Goal: Check status: Check status

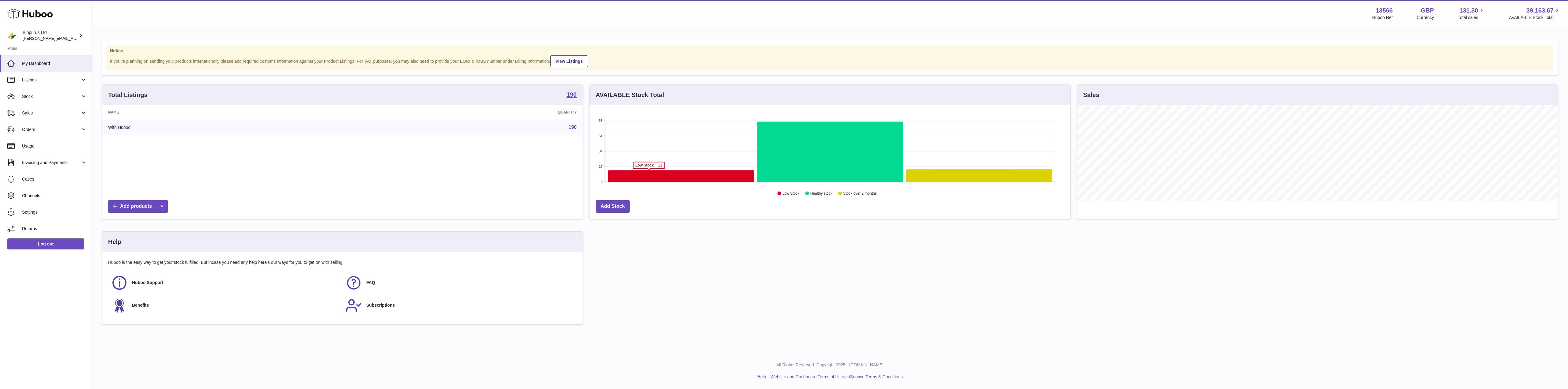
scroll to position [96, 481]
click at [39, 94] on span "Stock" at bounding box center [51, 97] width 58 height 6
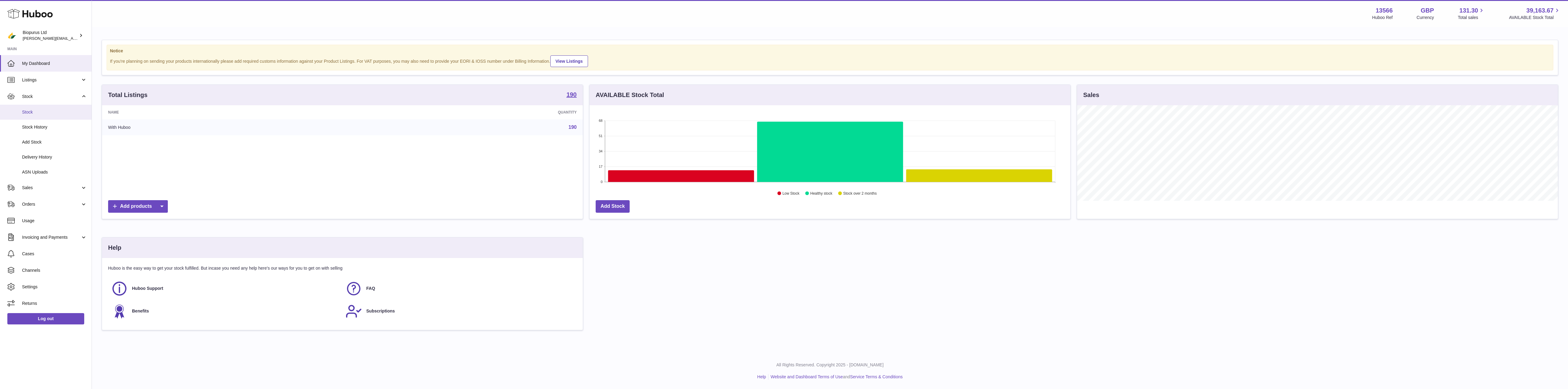
click at [40, 110] on span "Stock" at bounding box center [54, 113] width 65 height 6
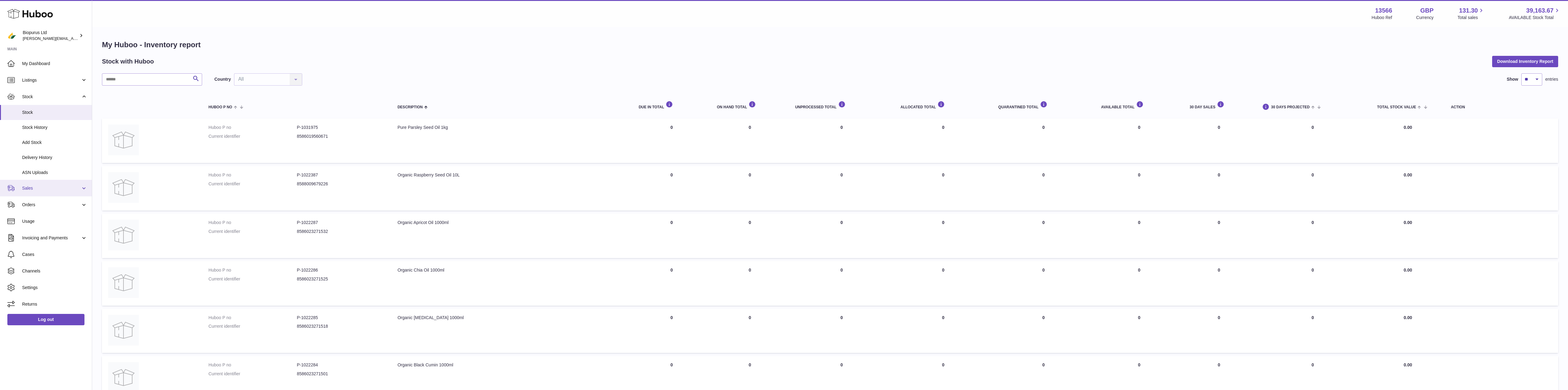
click at [29, 191] on span "Sales" at bounding box center [51, 189] width 59 height 6
click at [31, 203] on span "Sales" at bounding box center [54, 204] width 65 height 6
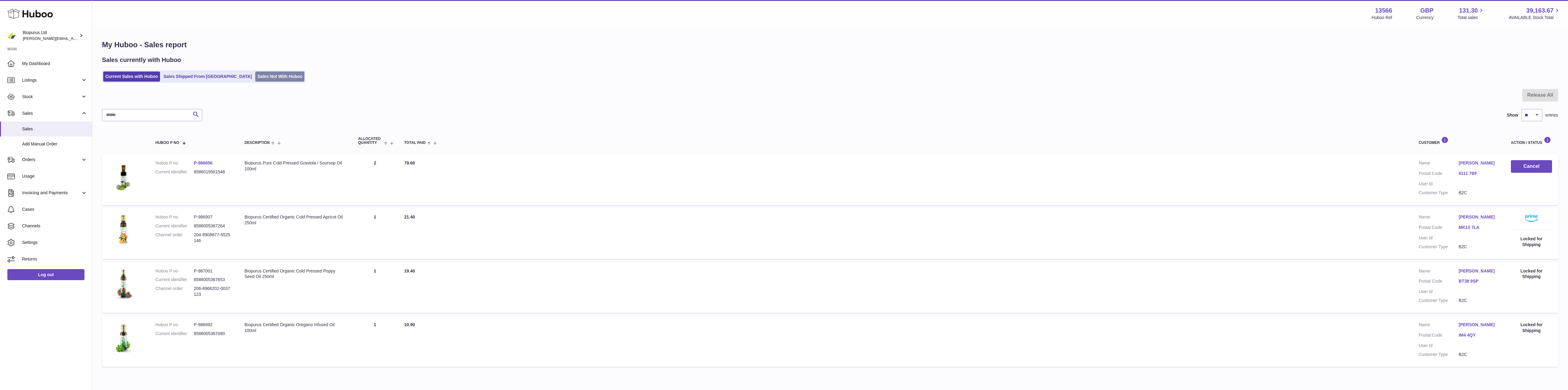
click at [255, 78] on link "Sales Not With Huboo" at bounding box center [280, 76] width 49 height 10
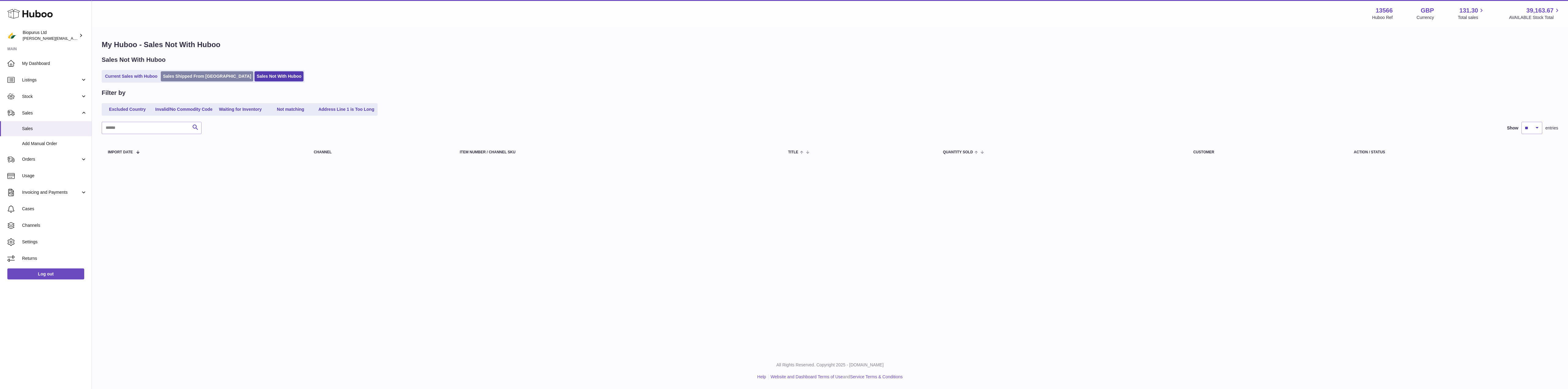
click at [185, 79] on link "Sales Shipped From [GEOGRAPHIC_DATA]" at bounding box center [207, 76] width 93 height 10
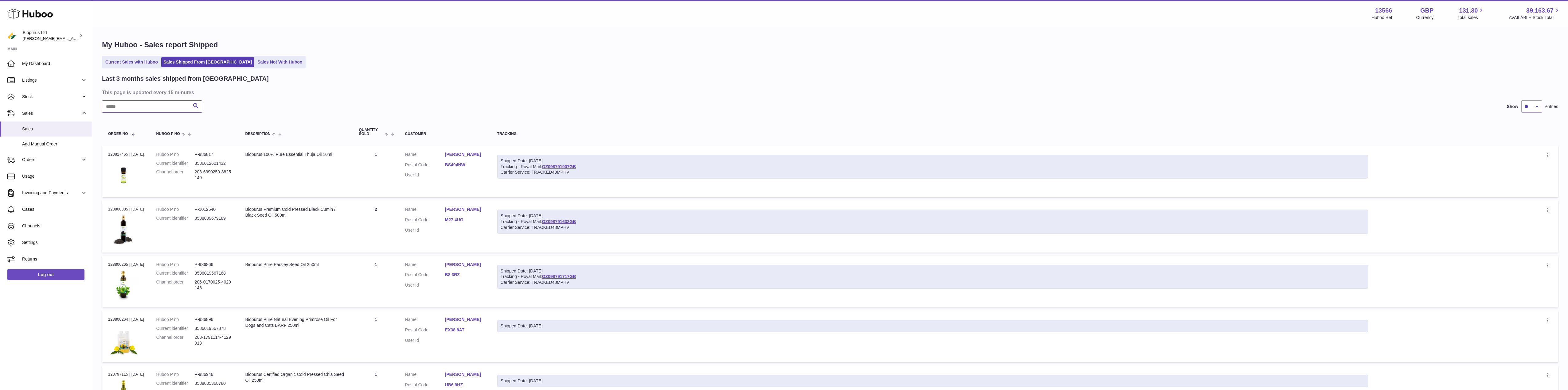
click at [136, 107] on input "text" at bounding box center [152, 107] width 100 height 12
paste input "*********"
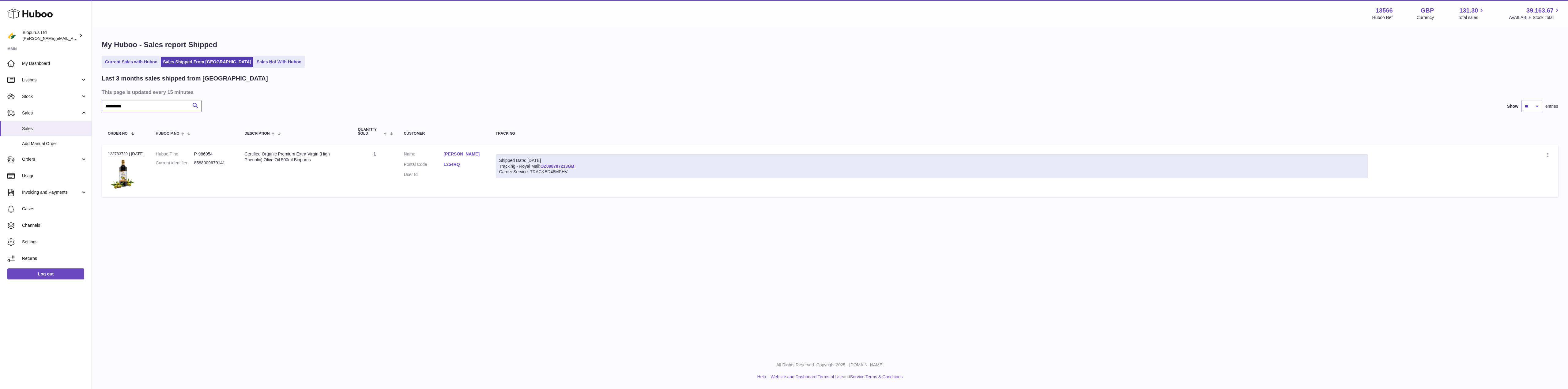
type input "*********"
drag, startPoint x: 572, startPoint y: 171, endPoint x: 534, endPoint y: 174, distance: 38.1
click at [534, 174] on div "Carrier Service: TRACKED48MPHV" at bounding box center [932, 172] width 866 height 6
click at [571, 166] on link "OZ098787213GB" at bounding box center [558, 166] width 34 height 5
